Goal: Information Seeking & Learning: Learn about a topic

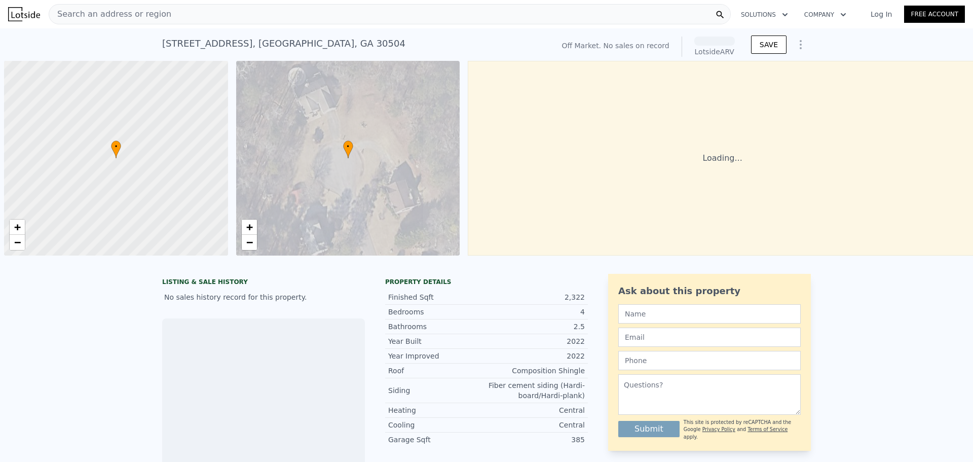
scroll to position [0, 4]
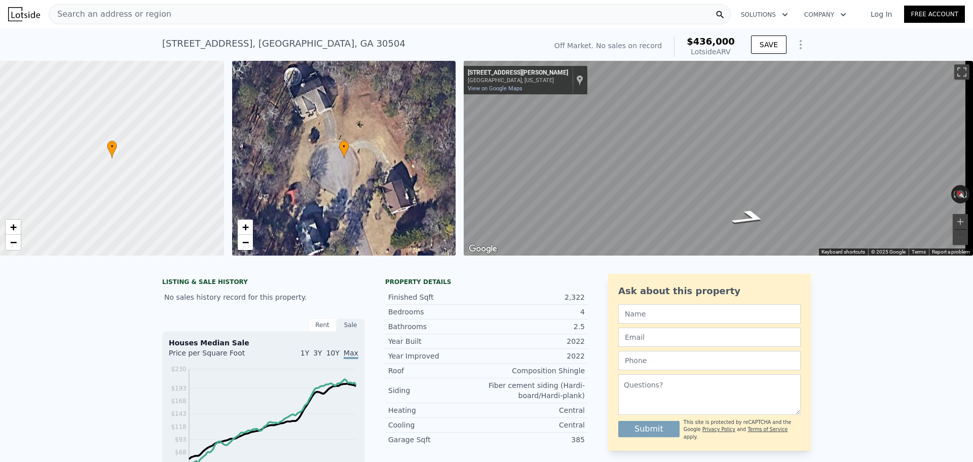
click at [170, 11] on div "Search an address or region" at bounding box center [390, 14] width 682 height 20
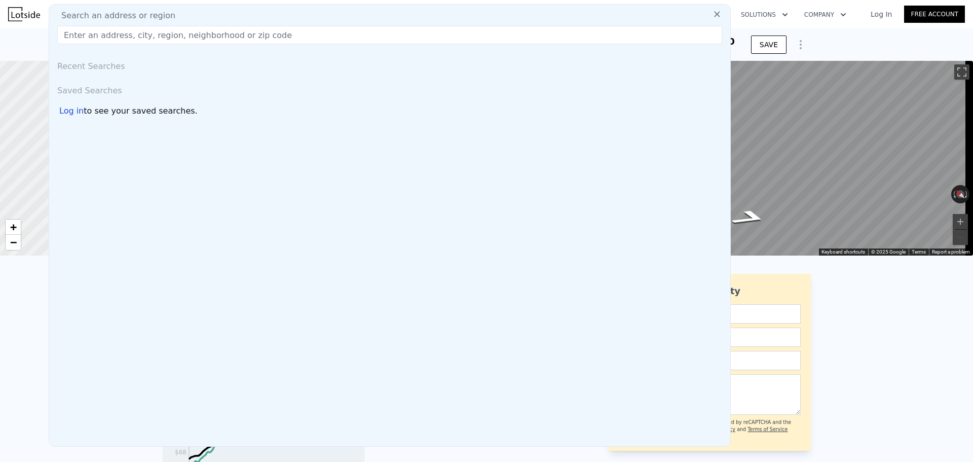
drag, startPoint x: 91, startPoint y: 15, endPoint x: 73, endPoint y: 33, distance: 24.7
click at [73, 33] on input "text" at bounding box center [389, 35] width 665 height 18
paste input "[STREET_ADDRESS]"
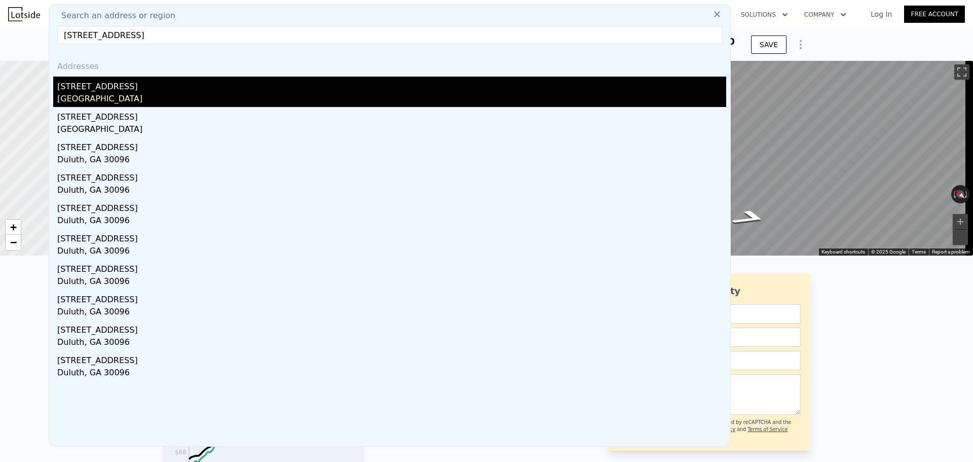
type input "[STREET_ADDRESS]"
click at [199, 89] on div "[STREET_ADDRESS]" at bounding box center [391, 85] width 669 height 16
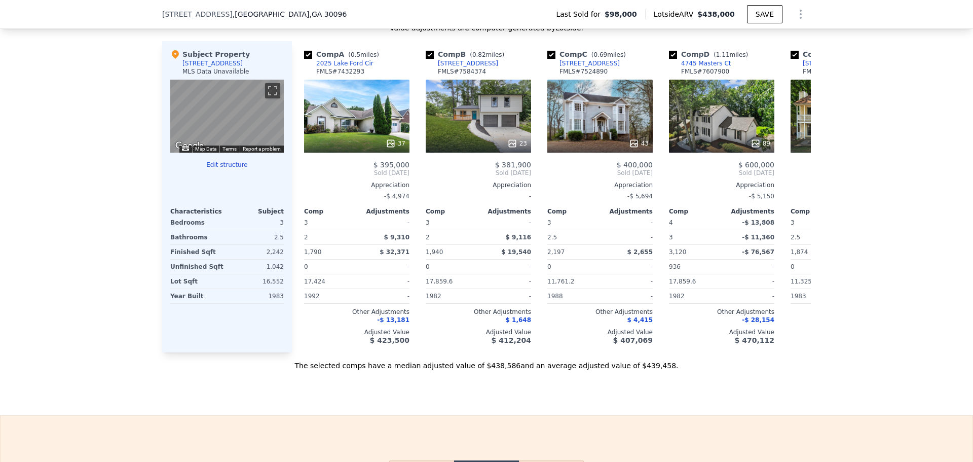
scroll to position [959, 0]
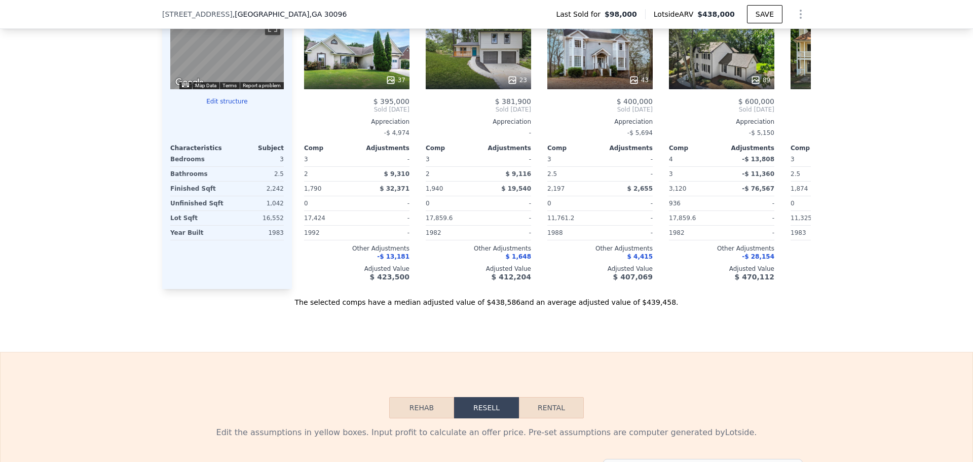
click at [556, 418] on button "Rental" at bounding box center [551, 407] width 65 height 21
select select "30"
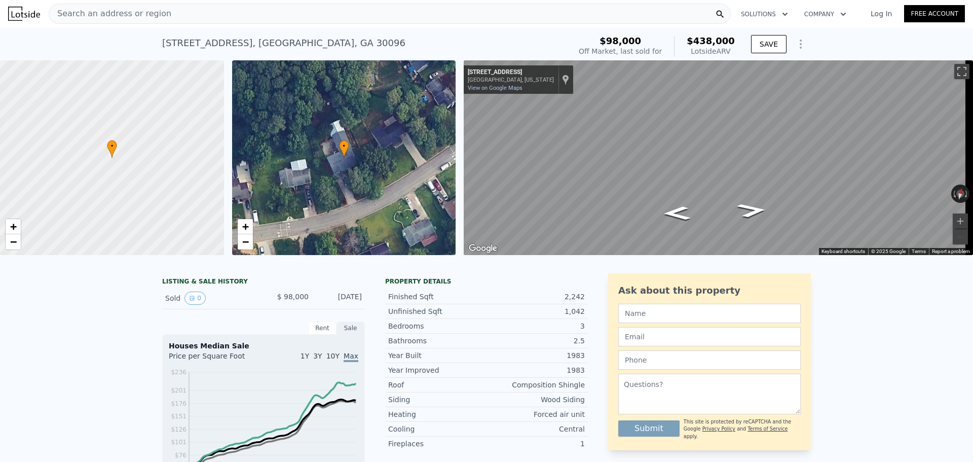
scroll to position [0, 0]
click at [165, 13] on div "Search an address or region" at bounding box center [390, 14] width 682 height 20
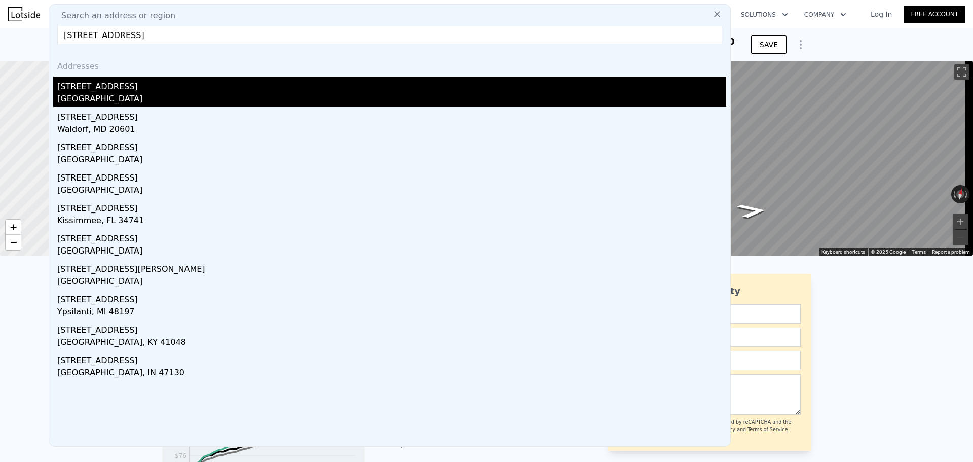
type input "[STREET_ADDRESS]"
click at [95, 92] on div "[STREET_ADDRESS]" at bounding box center [391, 85] width 669 height 16
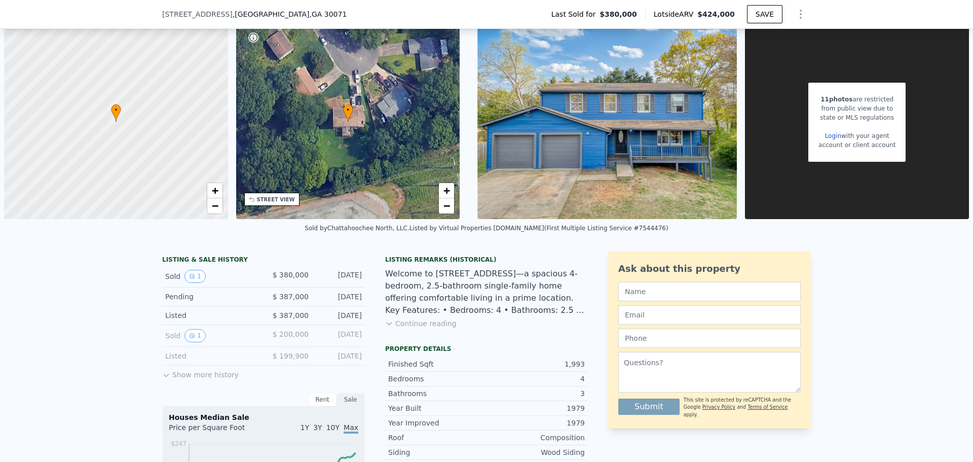
scroll to position [47, 0]
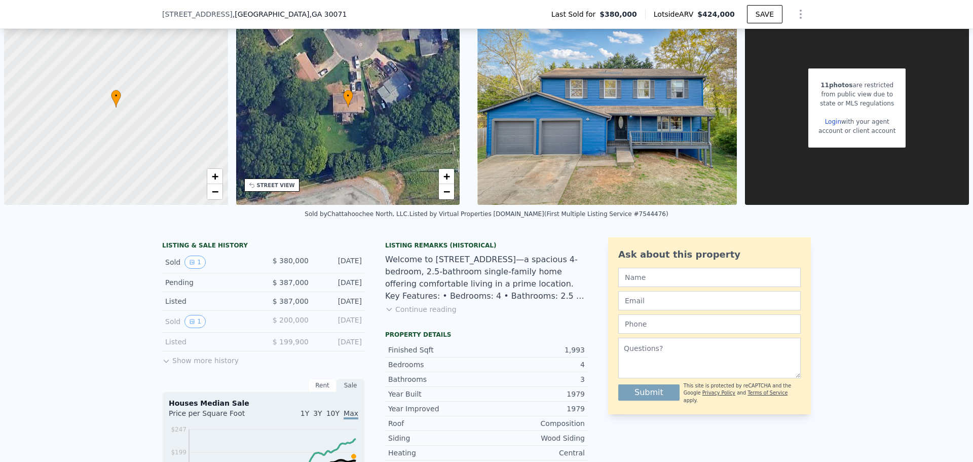
click at [419, 312] on button "Continue reading" at bounding box center [420, 309] width 71 height 10
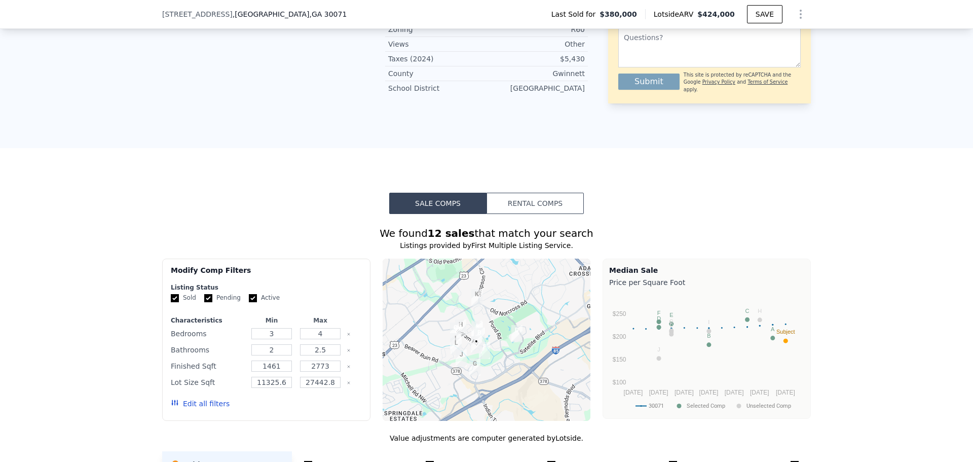
scroll to position [807, 0]
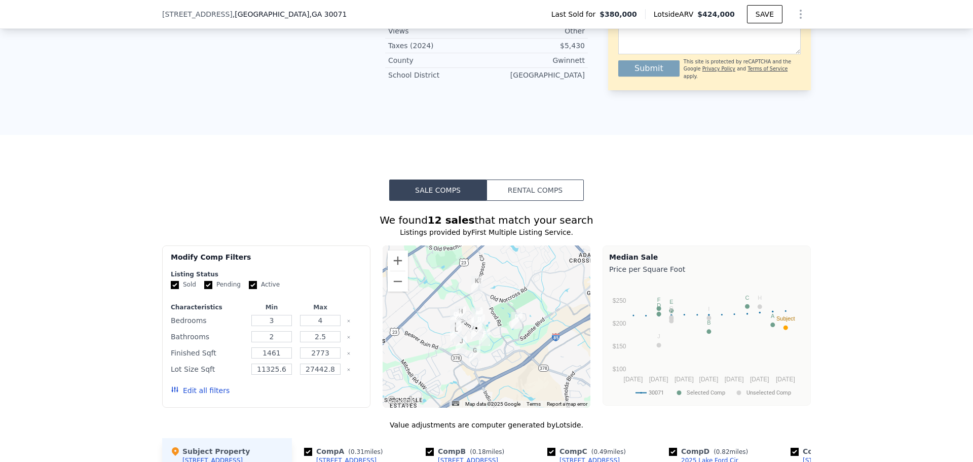
click at [531, 179] on button "Rental Comps" at bounding box center [534, 189] width 97 height 21
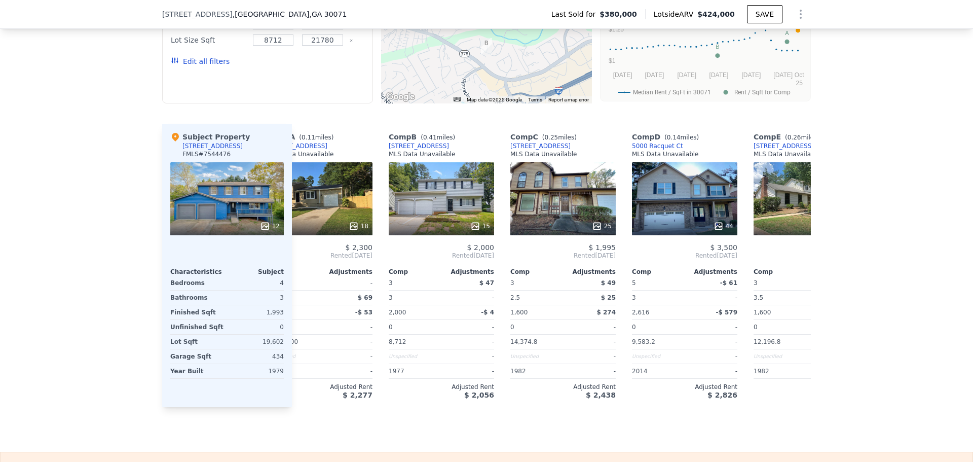
scroll to position [0, 0]
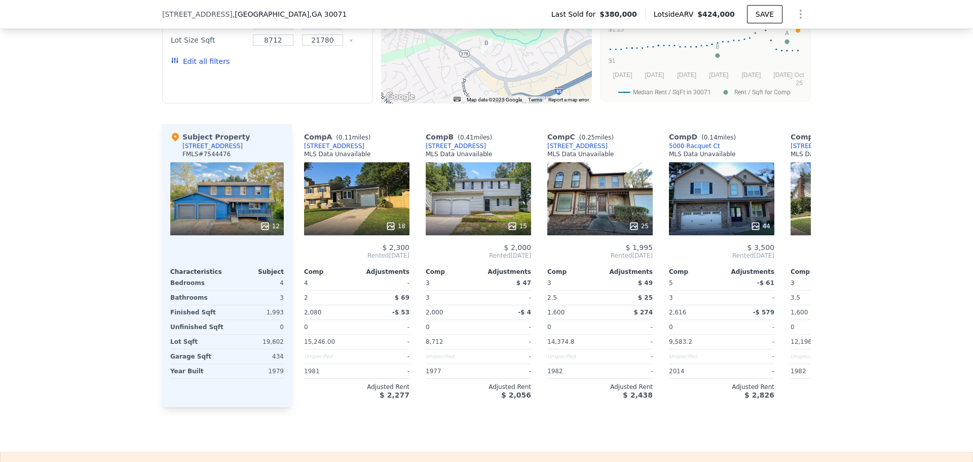
click at [227, 162] on div "12" at bounding box center [227, 198] width 114 height 73
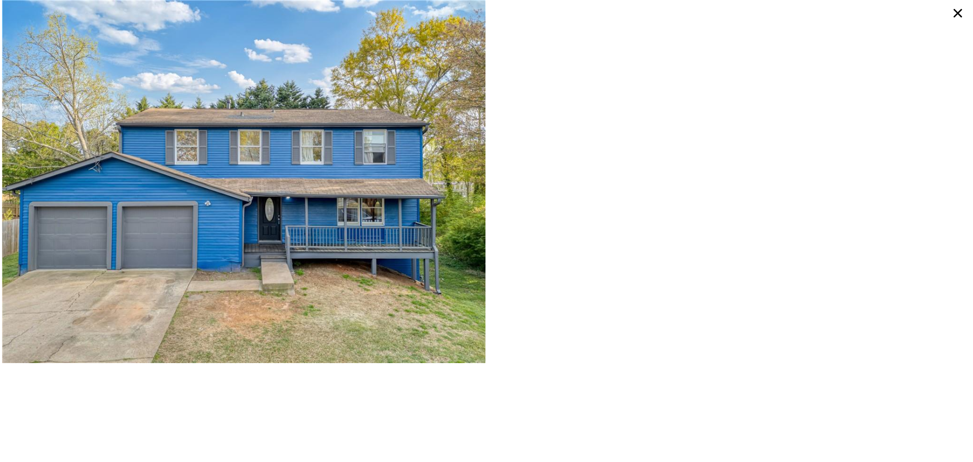
click at [960, 14] on icon at bounding box center [958, 13] width 18 height 18
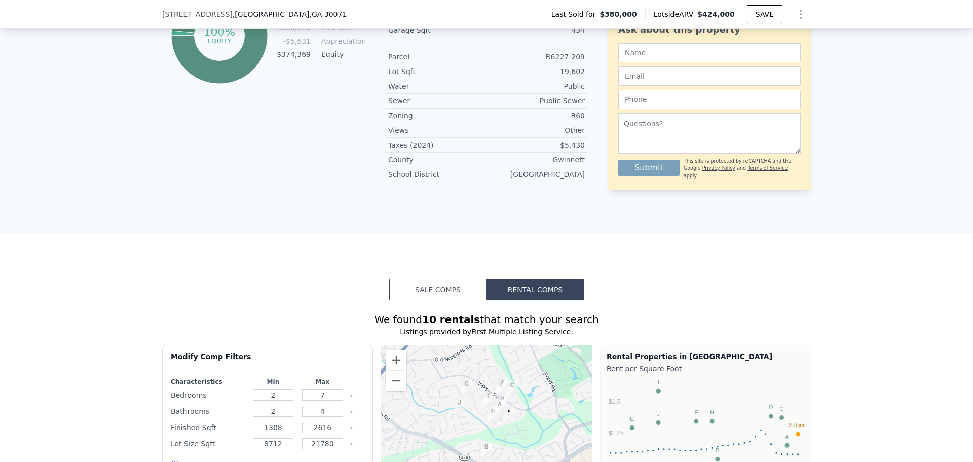
scroll to position [706, 0]
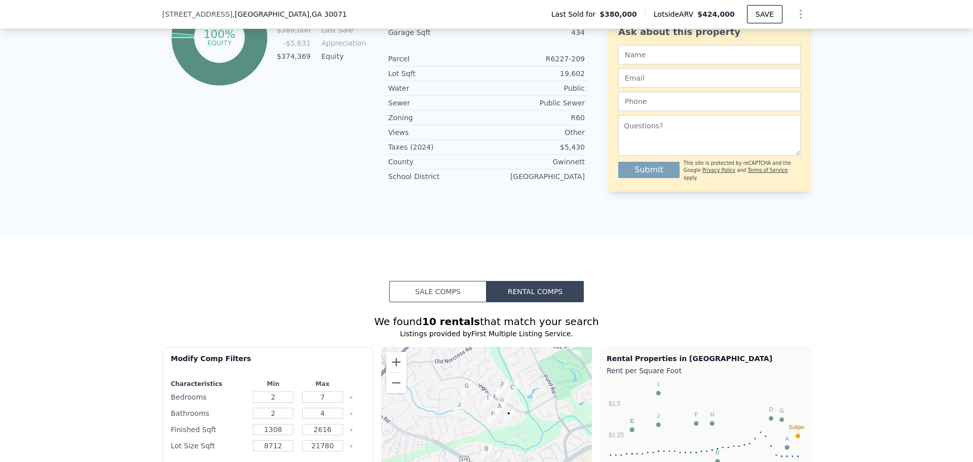
click at [443, 281] on button "Sale Comps" at bounding box center [437, 291] width 97 height 21
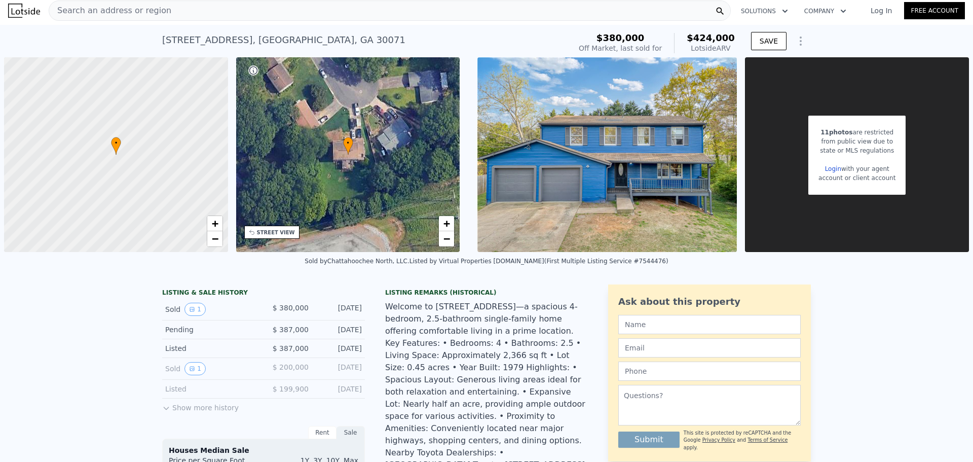
scroll to position [0, 0]
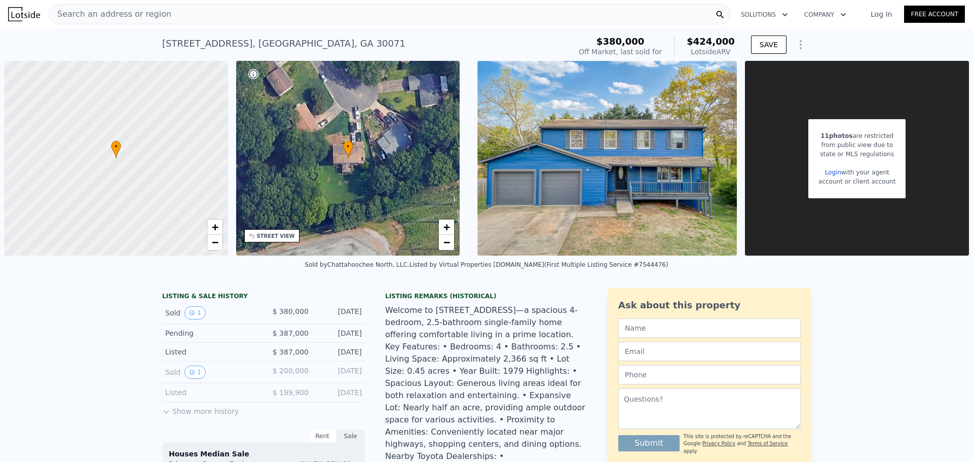
click at [173, 12] on div "Search an address or region" at bounding box center [390, 14] width 682 height 20
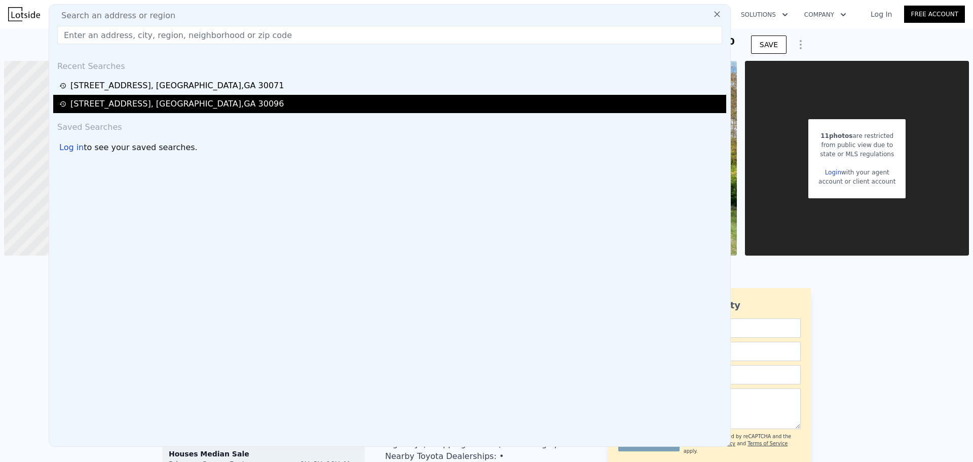
click at [157, 101] on div "[STREET_ADDRESS]" at bounding box center [176, 104] width 213 height 12
type input "$ 438,000"
type input "$ 308,889"
type input "3"
type input "1636"
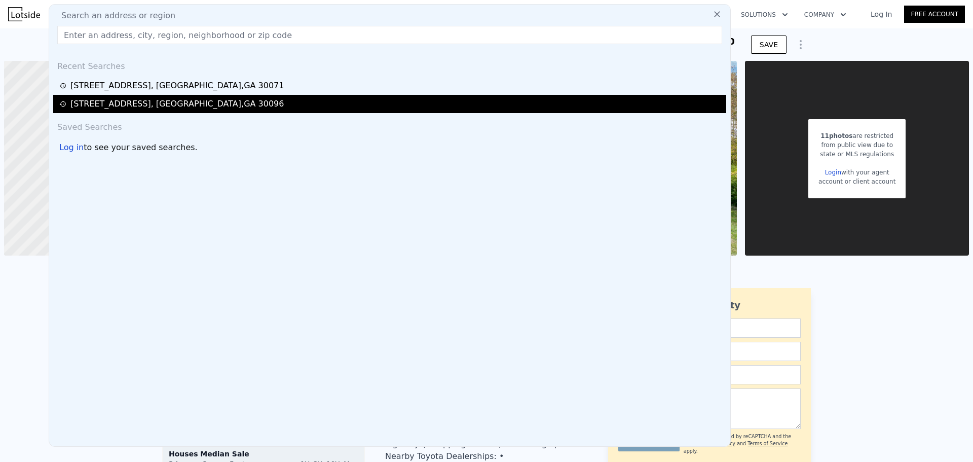
type input "3120"
type input "9583.2"
type input "20908.8"
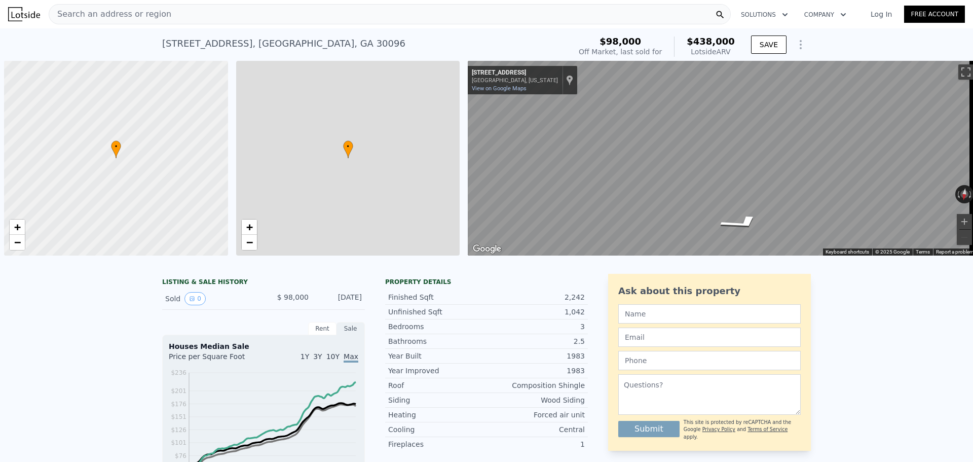
scroll to position [0, 4]
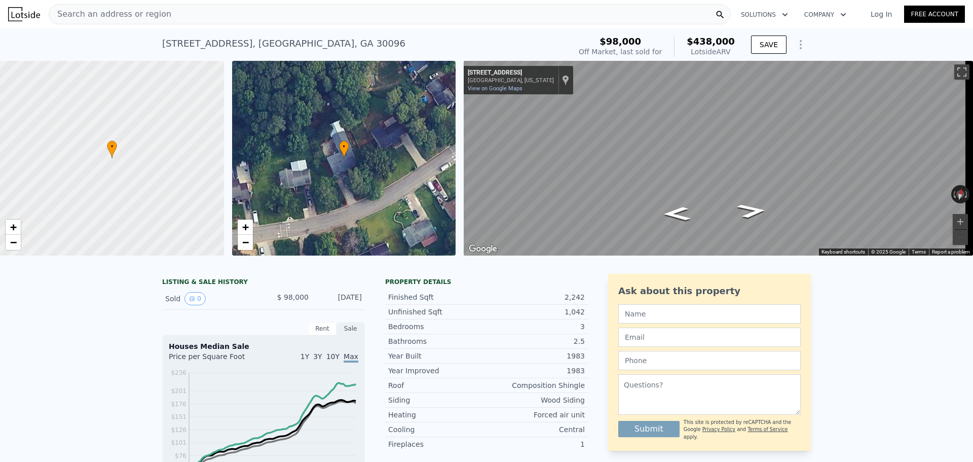
click at [155, 18] on span "Search an address or region" at bounding box center [110, 14] width 122 height 12
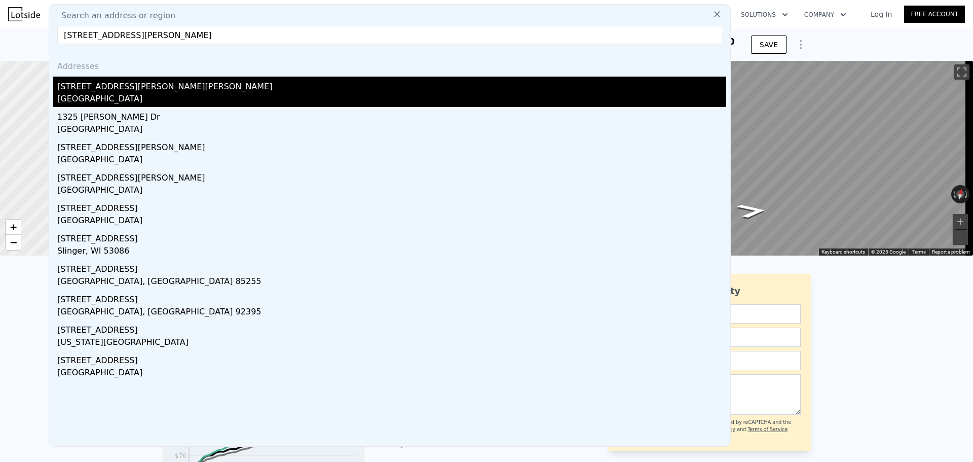
type input "[STREET_ADDRESS][PERSON_NAME]"
click at [125, 95] on div "[GEOGRAPHIC_DATA]" at bounding box center [391, 100] width 669 height 14
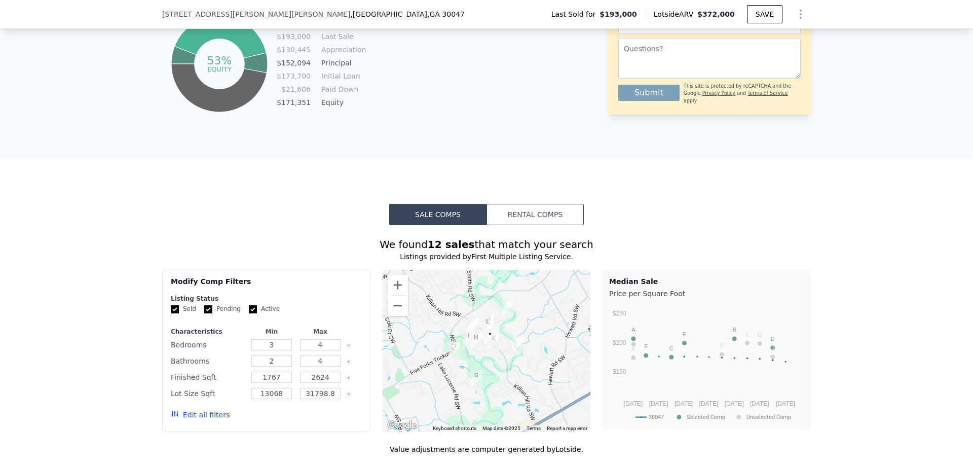
scroll to position [757, 0]
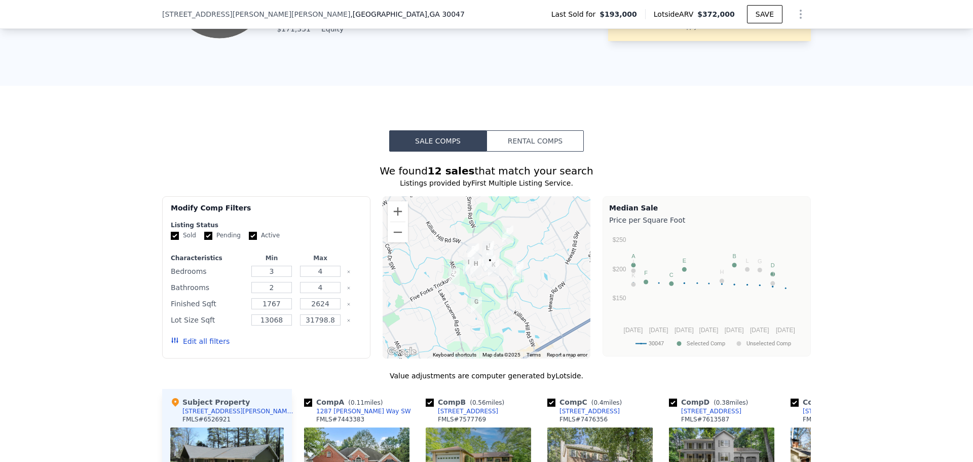
click at [519, 137] on button "Rental Comps" at bounding box center [534, 140] width 97 height 21
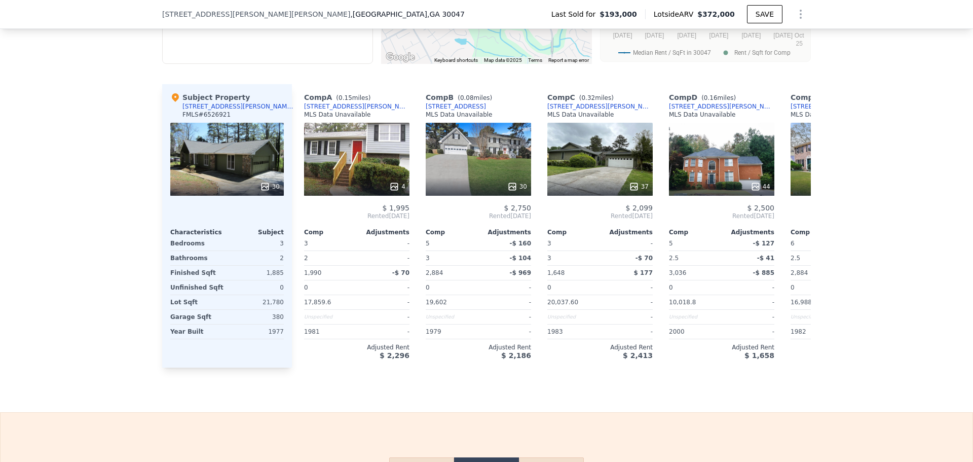
scroll to position [1111, 0]
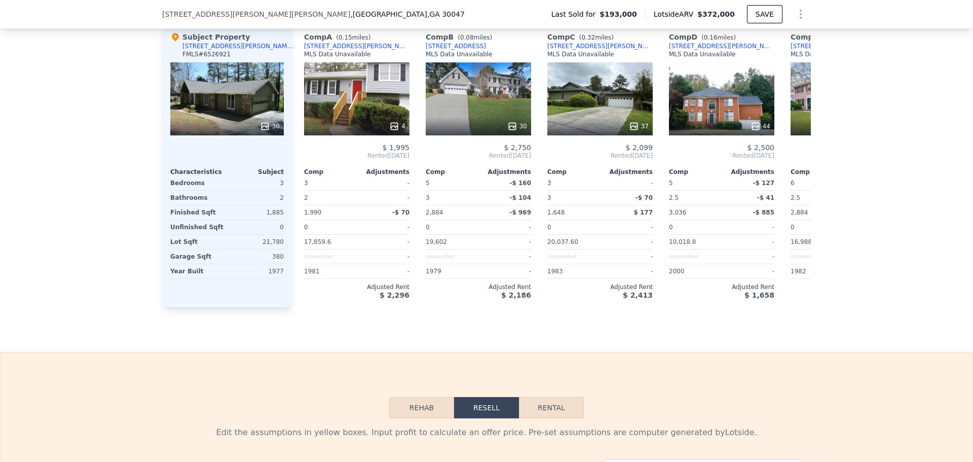
click at [553, 409] on button "Rental" at bounding box center [551, 407] width 65 height 21
select select "30"
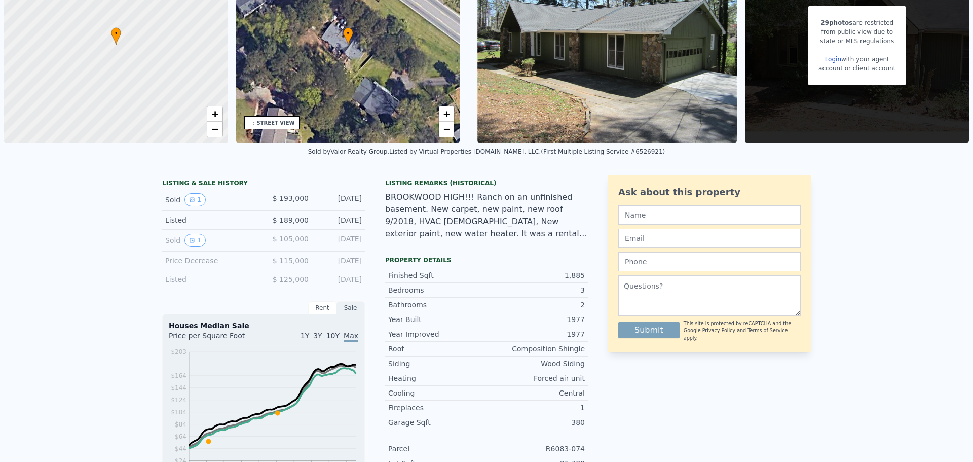
scroll to position [0, 0]
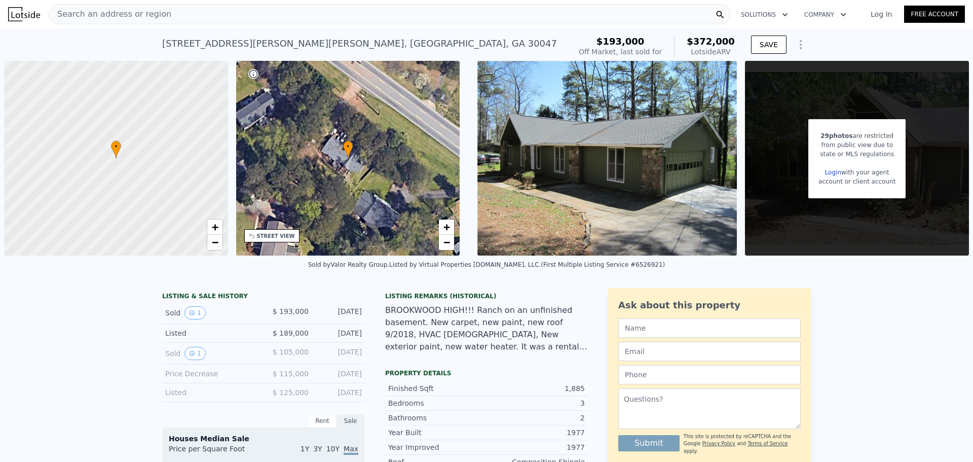
click at [166, 11] on div "Search an address or region" at bounding box center [390, 14] width 682 height 20
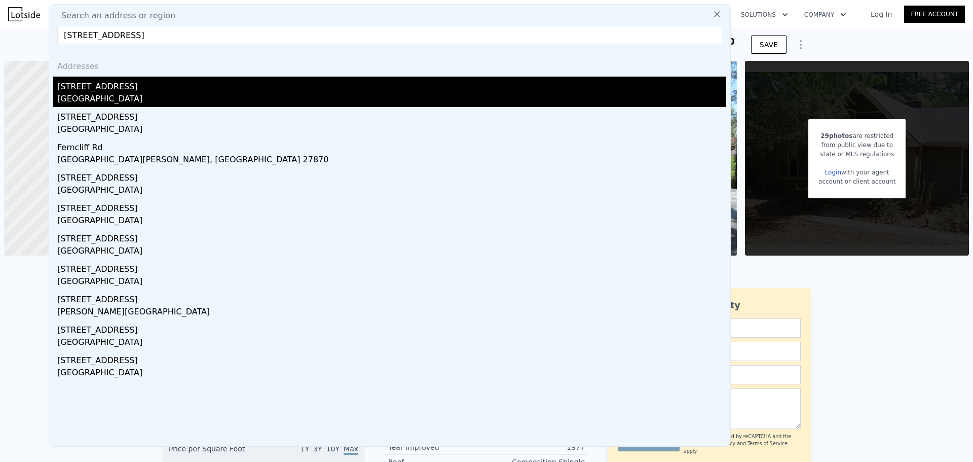
type input "[STREET_ADDRESS]"
click at [126, 89] on div "[STREET_ADDRESS]" at bounding box center [391, 85] width 669 height 16
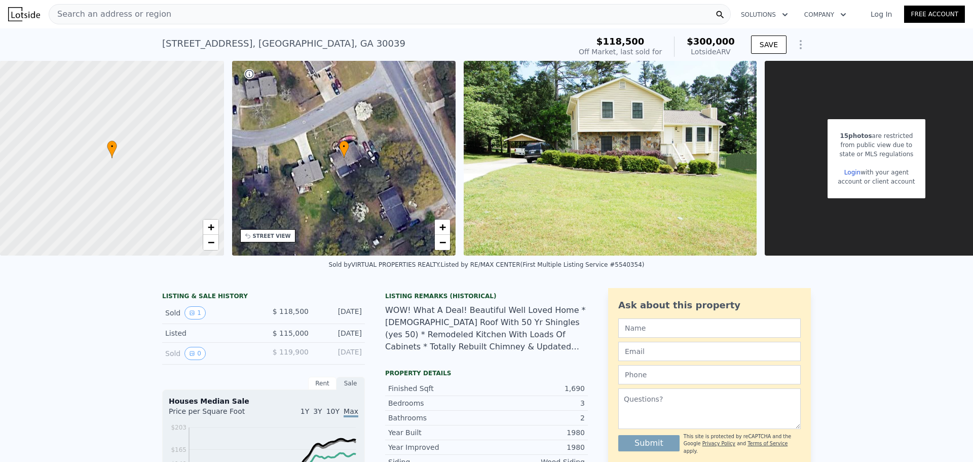
click at [146, 13] on span "Search an address or region" at bounding box center [110, 14] width 122 height 12
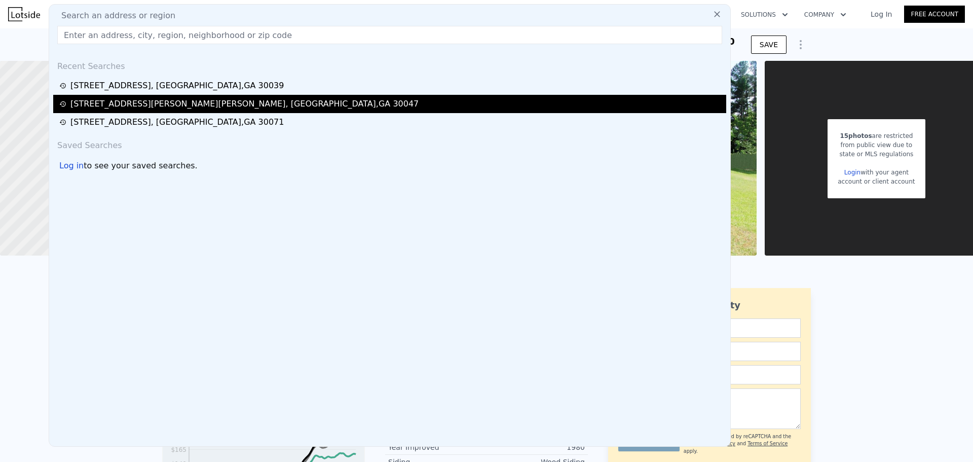
click at [123, 102] on div "[STREET_ADDRESS][PERSON_NAME][PERSON_NAME]" at bounding box center [244, 104] width 348 height 12
type input "4"
type input "1767"
type input "2624"
type input "13068"
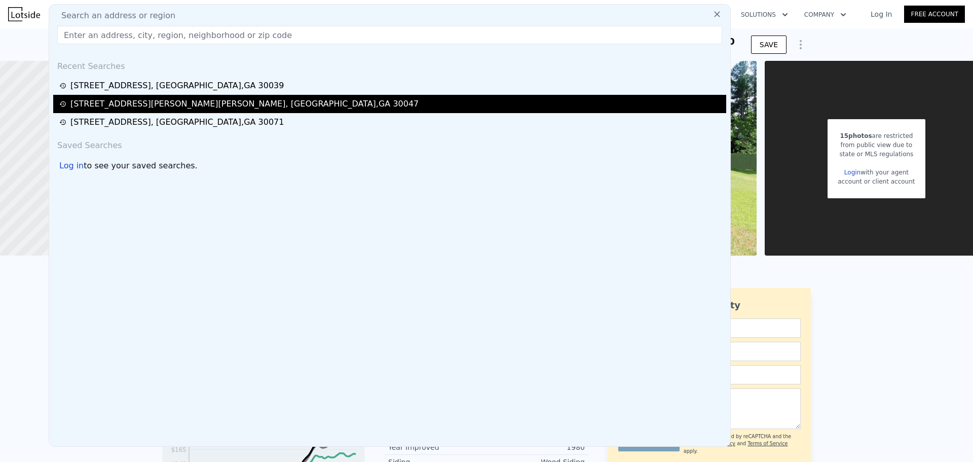
type input "31798.8"
type input "$ 372,000"
type input "$ 145,552"
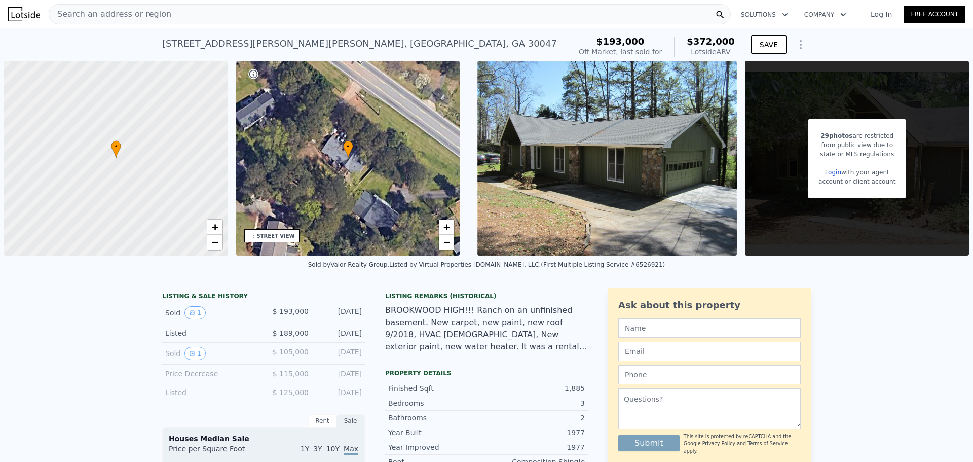
click at [149, 14] on span "Search an address or region" at bounding box center [110, 14] width 122 height 12
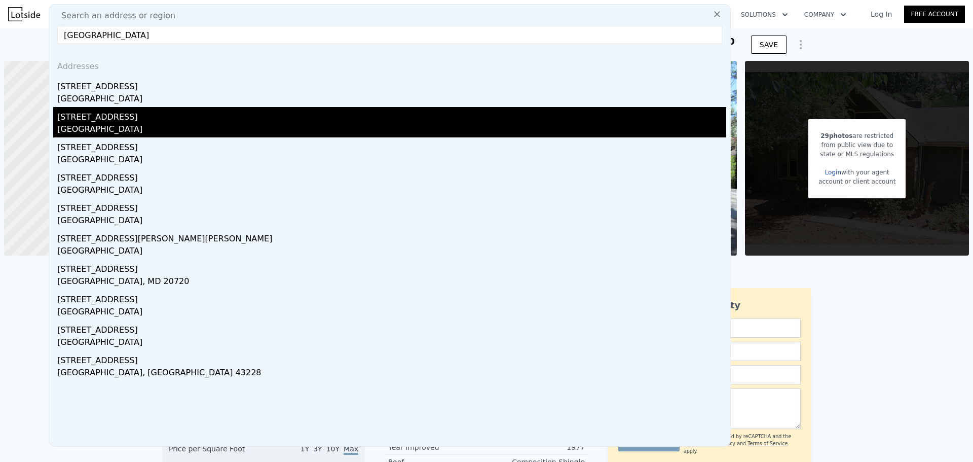
type input "[GEOGRAPHIC_DATA]"
click at [109, 124] on div "[GEOGRAPHIC_DATA]" at bounding box center [391, 130] width 669 height 14
type input "3"
type input "1636"
type input "3120"
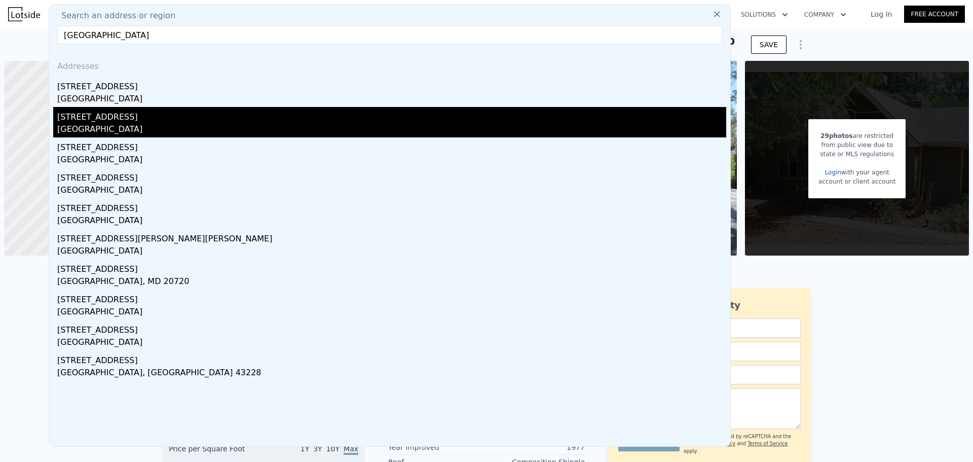
type input "9583.2"
type input "20908.8"
type input "$ 438,000"
type input "$ 308,889"
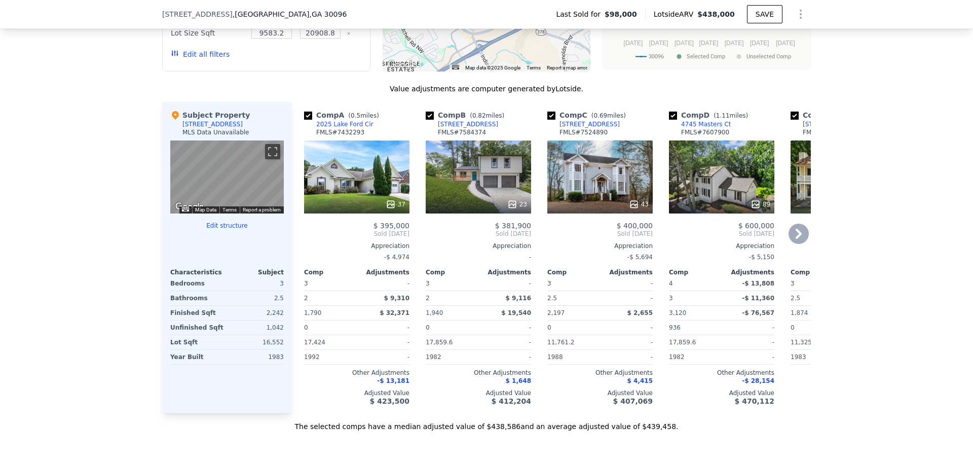
scroll to position [912, 0]
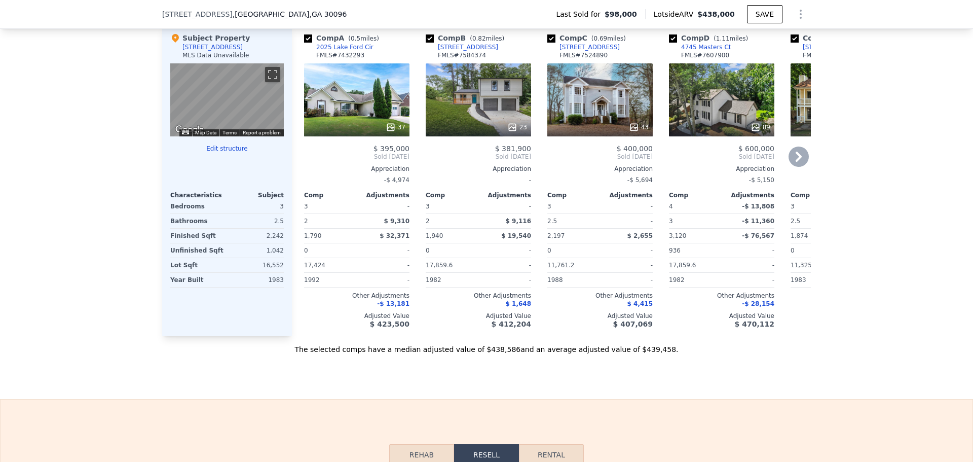
click at [356, 111] on div "37" at bounding box center [356, 99] width 105 height 73
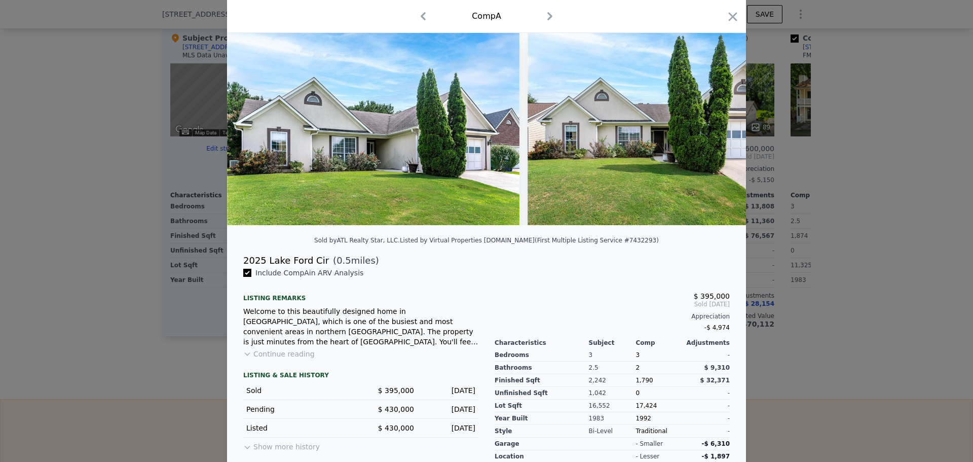
scroll to position [51, 0]
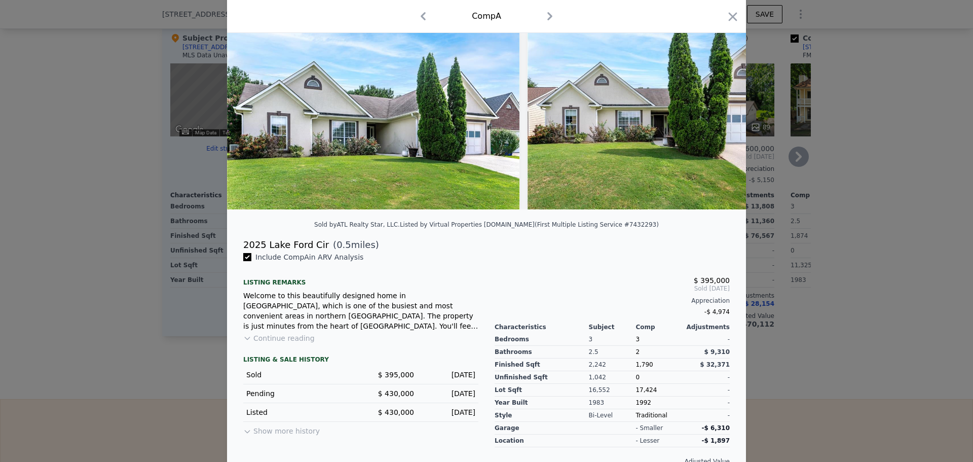
drag, startPoint x: 727, startPoint y: 18, endPoint x: 702, endPoint y: 45, distance: 36.2
click at [729, 20] on icon "button" at bounding box center [733, 16] width 9 height 9
